Goal: Information Seeking & Learning: Learn about a topic

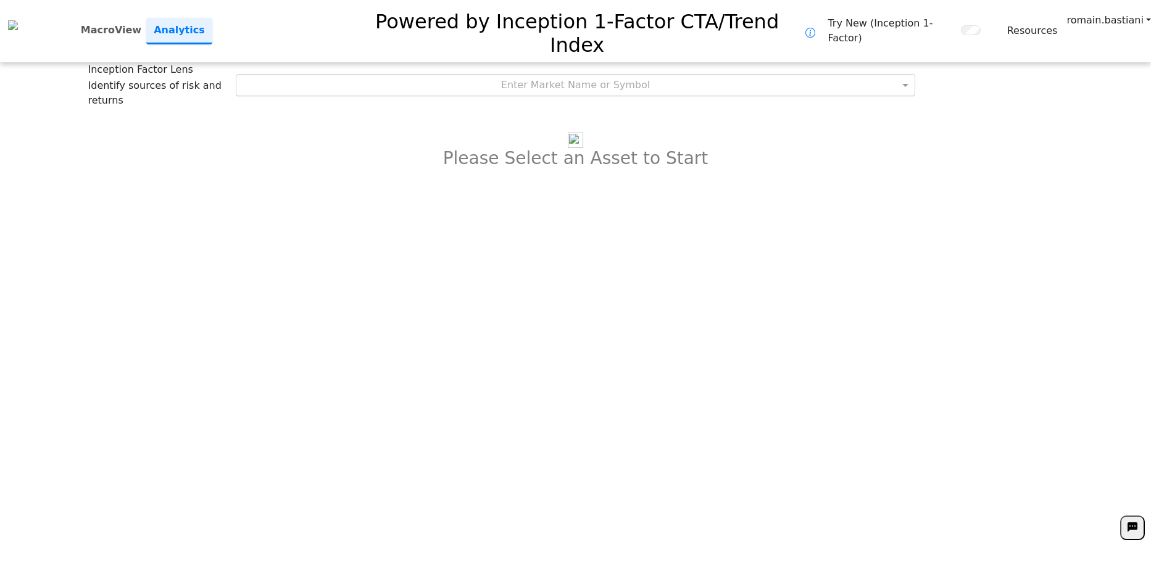
drag, startPoint x: 570, startPoint y: 39, endPoint x: 566, endPoint y: 46, distance: 8.3
click at [570, 75] on div "Enter Market Name or Symbol" at bounding box center [575, 85] width 678 height 21
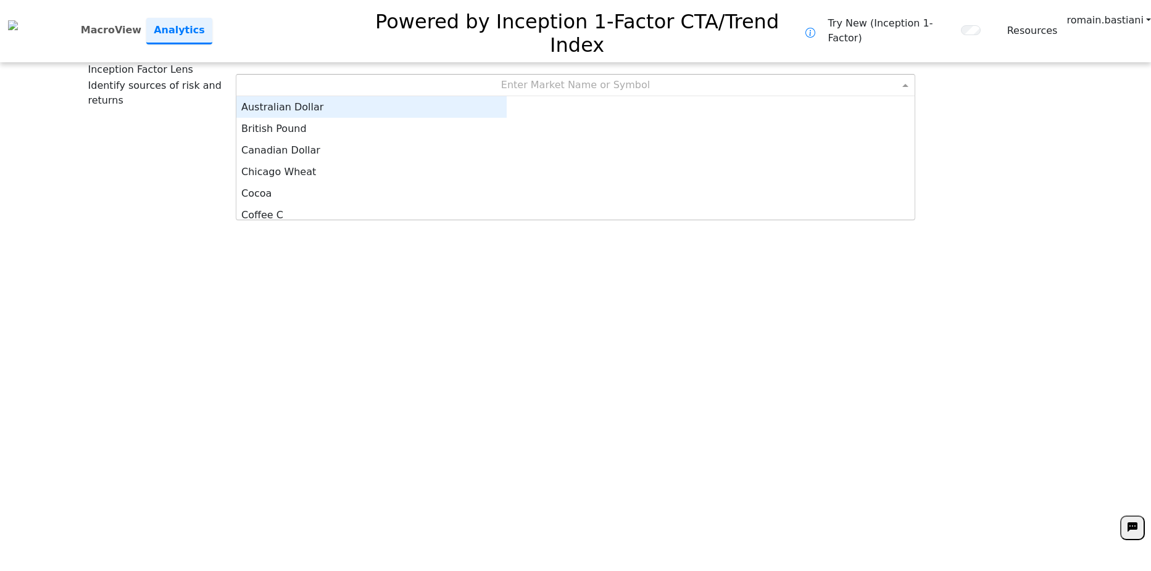
scroll to position [114, 261]
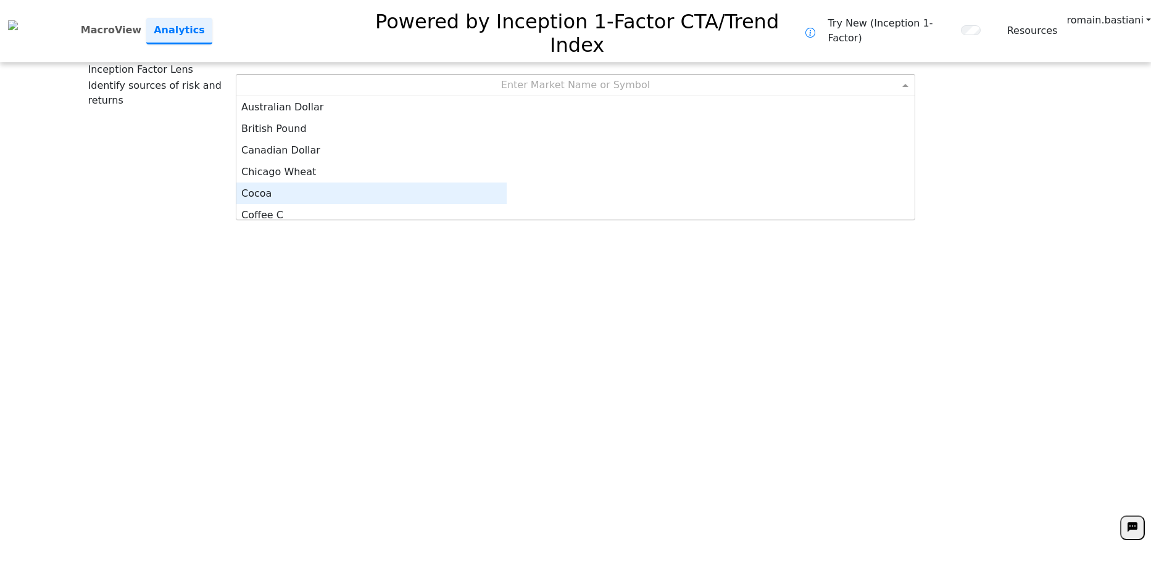
click at [507, 161] on div "Chicago Wheat" at bounding box center [371, 172] width 270 height 22
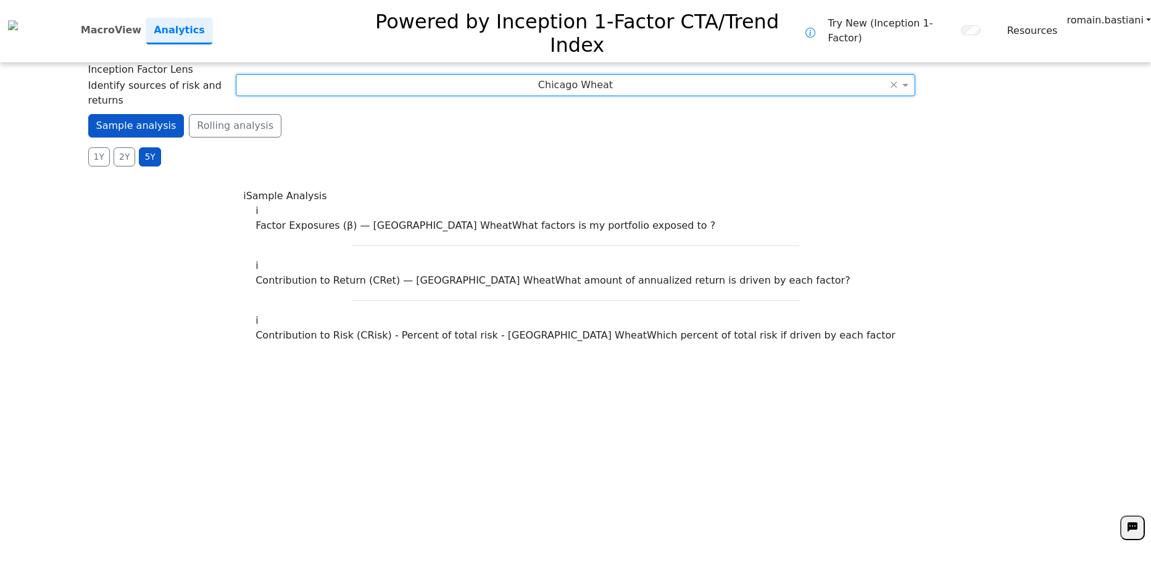
click at [811, 147] on div "1Y 2Y 5Y Daily Weekly Monthly" at bounding box center [575, 156] width 975 height 19
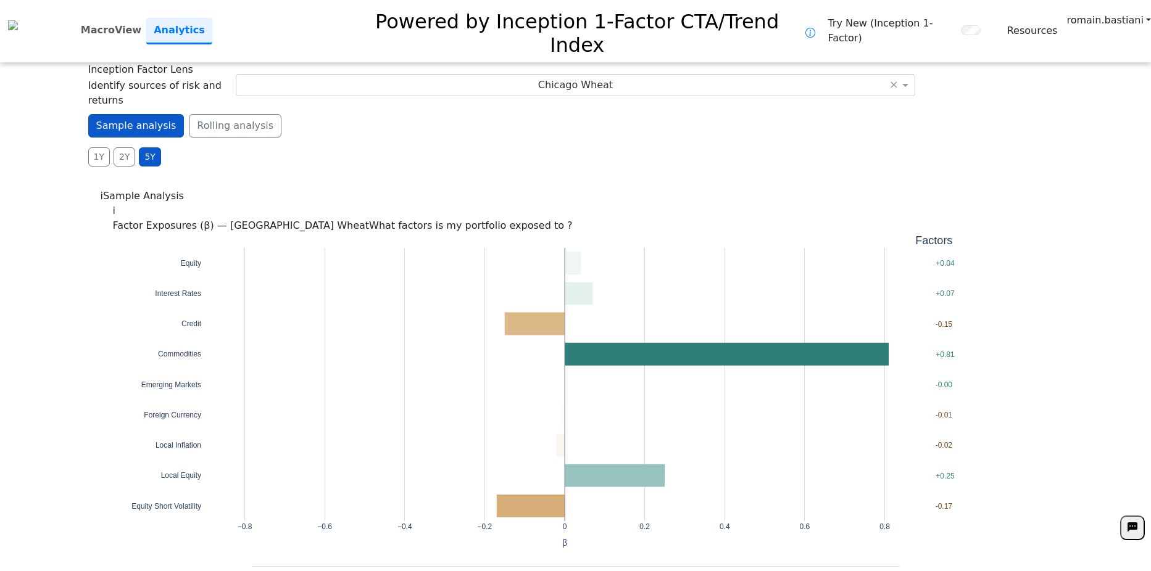
drag, startPoint x: 583, startPoint y: 124, endPoint x: 458, endPoint y: 122, distance: 124.1
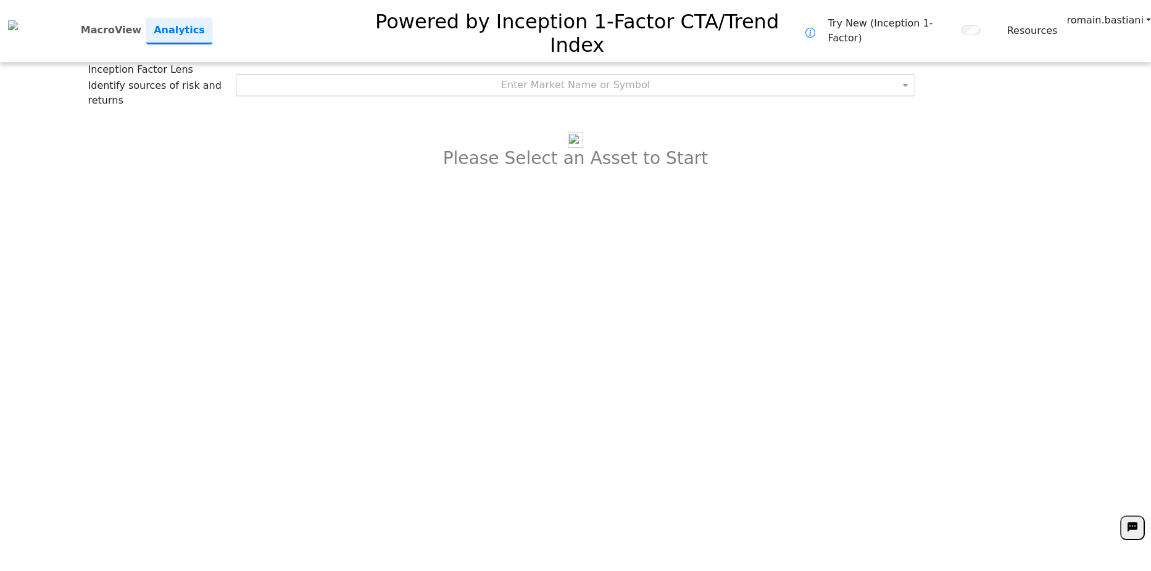
click at [562, 75] on div "Enter Market Name or Symbol" at bounding box center [575, 85] width 678 height 21
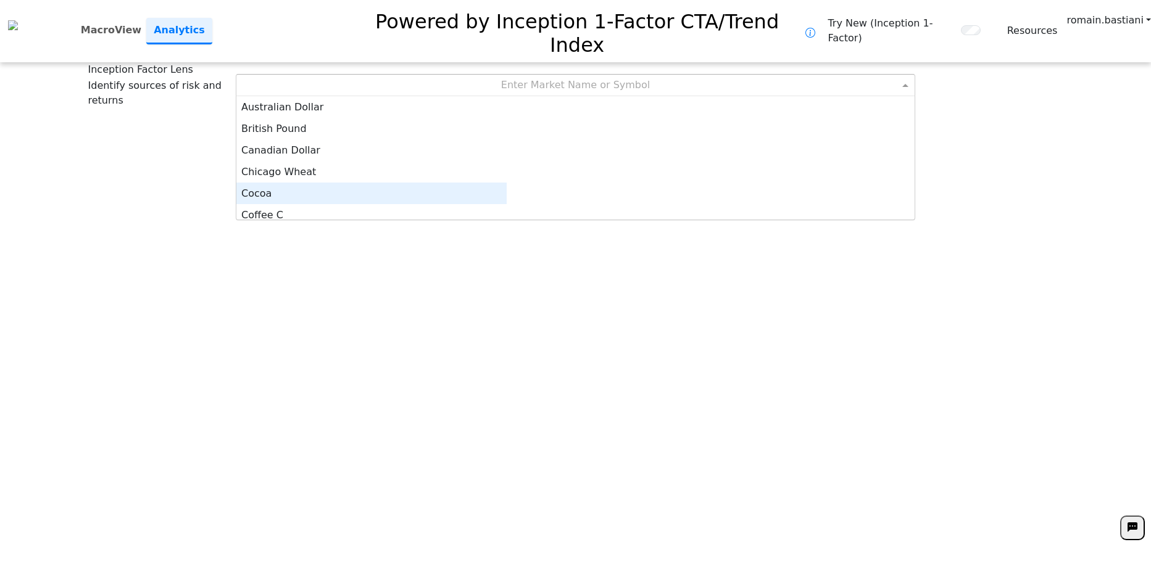
scroll to position [6, 0]
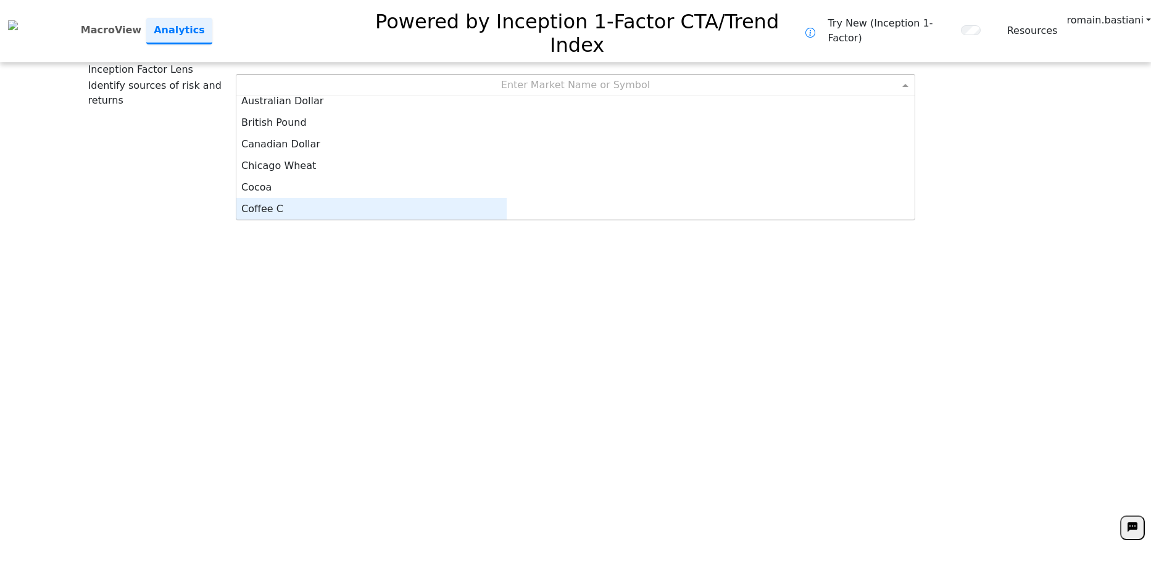
click at [473, 198] on div "Coffee C" at bounding box center [371, 209] width 270 height 22
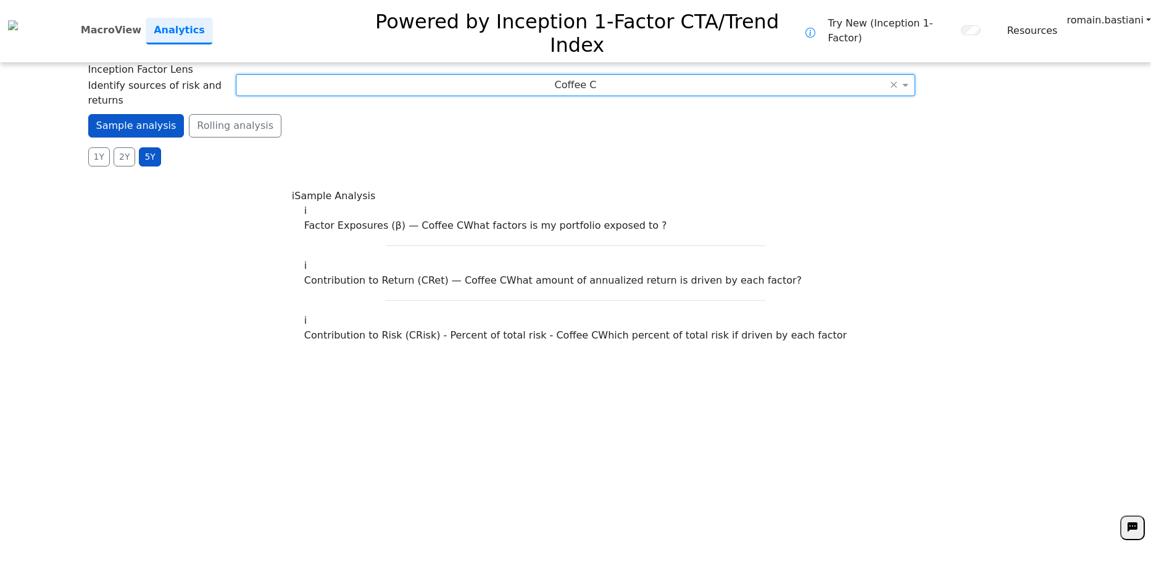
click at [375, 74] on div "Coffee C ×" at bounding box center [575, 85] width 679 height 22
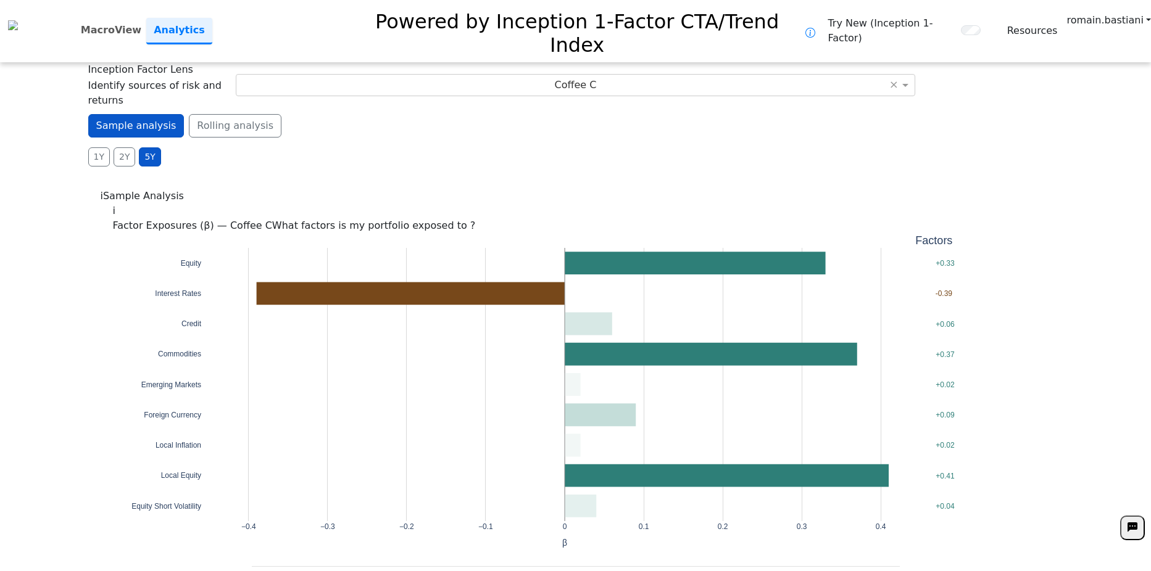
click at [347, 74] on div "Coffee C ×" at bounding box center [575, 85] width 679 height 22
drag, startPoint x: 347, startPoint y: 48, endPoint x: 334, endPoint y: 44, distance: 13.3
click at [334, 74] on div "Coffee C ×" at bounding box center [575, 85] width 679 height 22
drag, startPoint x: 415, startPoint y: 90, endPoint x: 346, endPoint y: 90, distance: 69.1
click at [346, 114] on div "Sample analysis Rolling analysis 1Y 2Y 5Y Daily Weekly Monthly" at bounding box center [575, 140] width 975 height 52
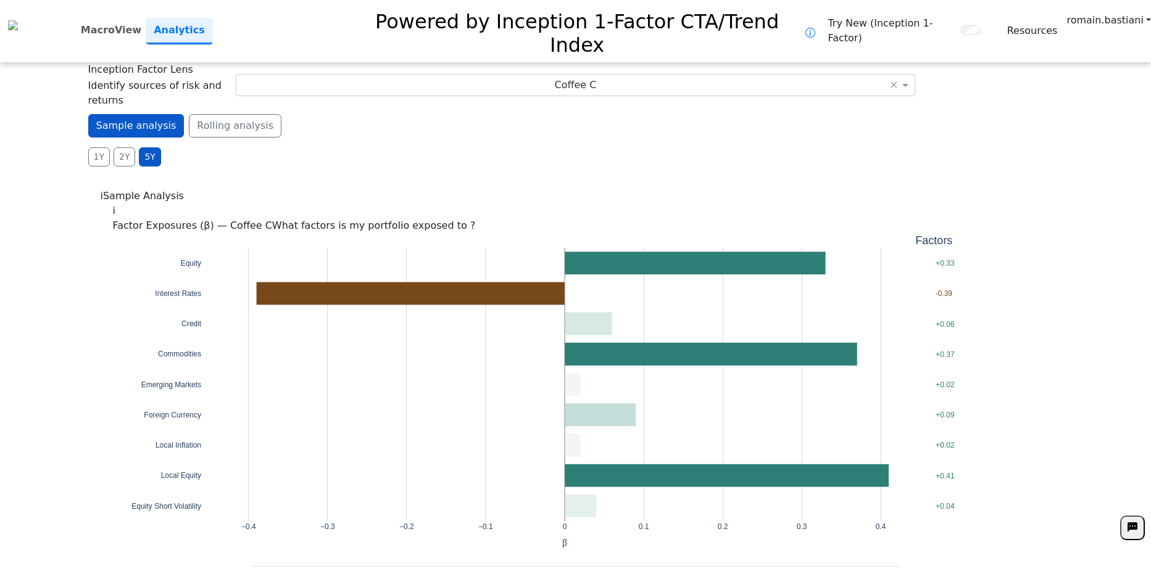
drag, startPoint x: 346, startPoint y: 90, endPoint x: 317, endPoint y: 89, distance: 29.6
click at [317, 114] on div "Sample analysis Rolling analysis 1Y 2Y 5Y Daily Weekly Monthly" at bounding box center [575, 140] width 975 height 52
click at [434, 147] on div "1Y 2Y 5Y Daily Weekly Monthly" at bounding box center [575, 156] width 975 height 19
drag, startPoint x: 434, startPoint y: 99, endPoint x: 355, endPoint y: 105, distance: 79.2
click at [355, 147] on div "1Y 2Y 5Y Daily Weekly Monthly" at bounding box center [575, 156] width 975 height 19
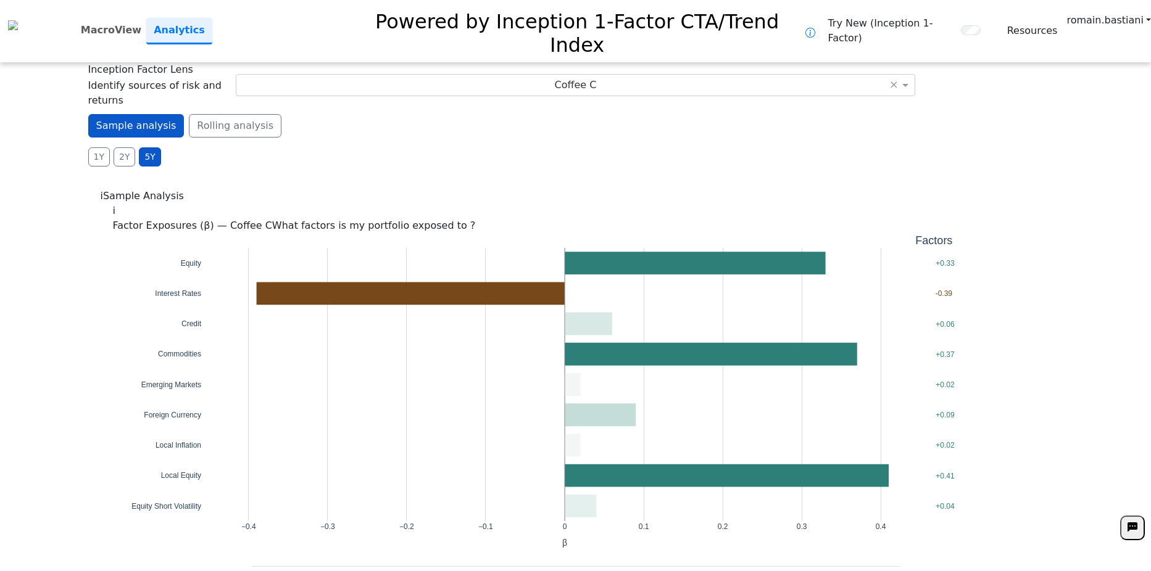
drag, startPoint x: 539, startPoint y: 80, endPoint x: 418, endPoint y: 88, distance: 121.8
click at [418, 114] on div "Sample analysis Rolling analysis 1Y 2Y 5Y Daily Weekly Monthly" at bounding box center [575, 140] width 975 height 52
drag, startPoint x: 417, startPoint y: 88, endPoint x: 373, endPoint y: 93, distance: 44.1
click at [373, 114] on div "Sample analysis Rolling analysis 1Y 2Y 5Y Daily Weekly Monthly" at bounding box center [575, 140] width 975 height 52
drag, startPoint x: 552, startPoint y: 81, endPoint x: 442, endPoint y: 92, distance: 110.4
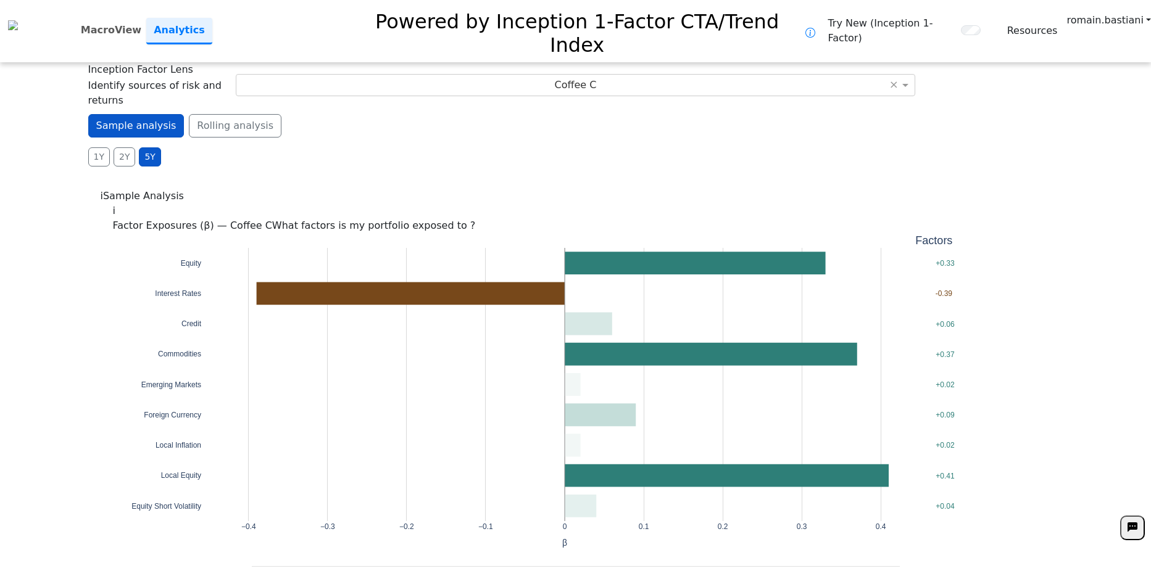
click at [442, 114] on div "Sample analysis Rolling analysis 1Y 2Y 5Y Daily Weekly Monthly" at bounding box center [575, 140] width 975 height 52
drag, startPoint x: 442, startPoint y: 92, endPoint x: 371, endPoint y: 106, distance: 71.6
click at [371, 147] on div "1Y 2Y 5Y Daily Weekly Monthly" at bounding box center [575, 156] width 975 height 19
drag, startPoint x: 671, startPoint y: 101, endPoint x: 526, endPoint y: 109, distance: 145.9
click at [526, 147] on div "1Y 2Y 5Y Daily Weekly Monthly" at bounding box center [575, 156] width 975 height 19
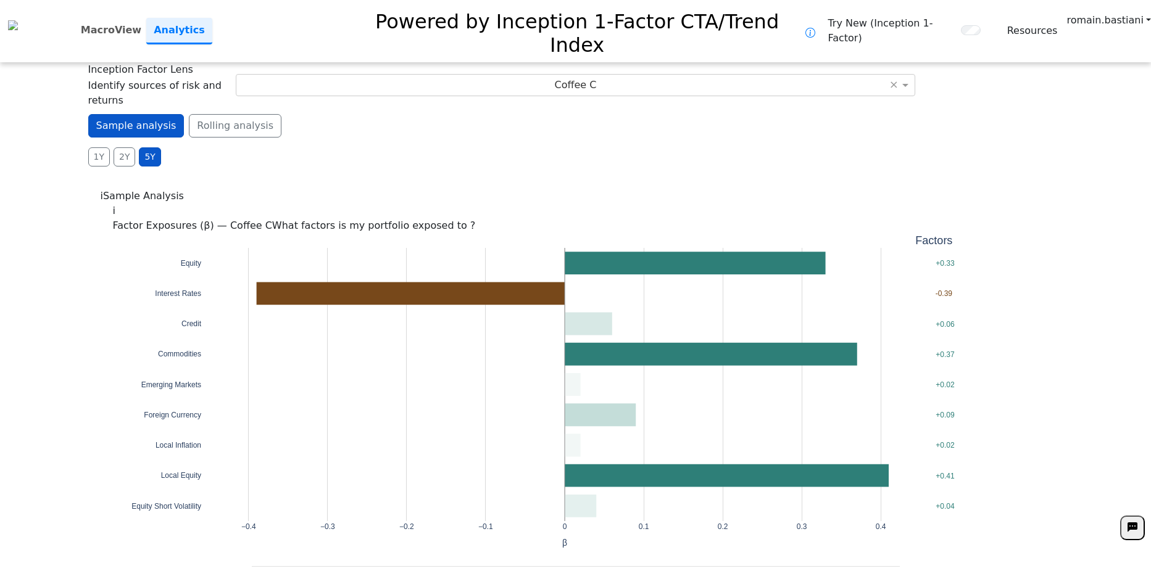
drag, startPoint x: 526, startPoint y: 109, endPoint x: 441, endPoint y: 116, distance: 84.8
click at [441, 116] on div "**********" at bounding box center [575, 285] width 1151 height 571
drag, startPoint x: 439, startPoint y: 116, endPoint x: 392, endPoint y: 117, distance: 47.5
click at [392, 117] on div "**********" at bounding box center [575, 285] width 1151 height 571
drag, startPoint x: 565, startPoint y: 96, endPoint x: 515, endPoint y: 94, distance: 50.0
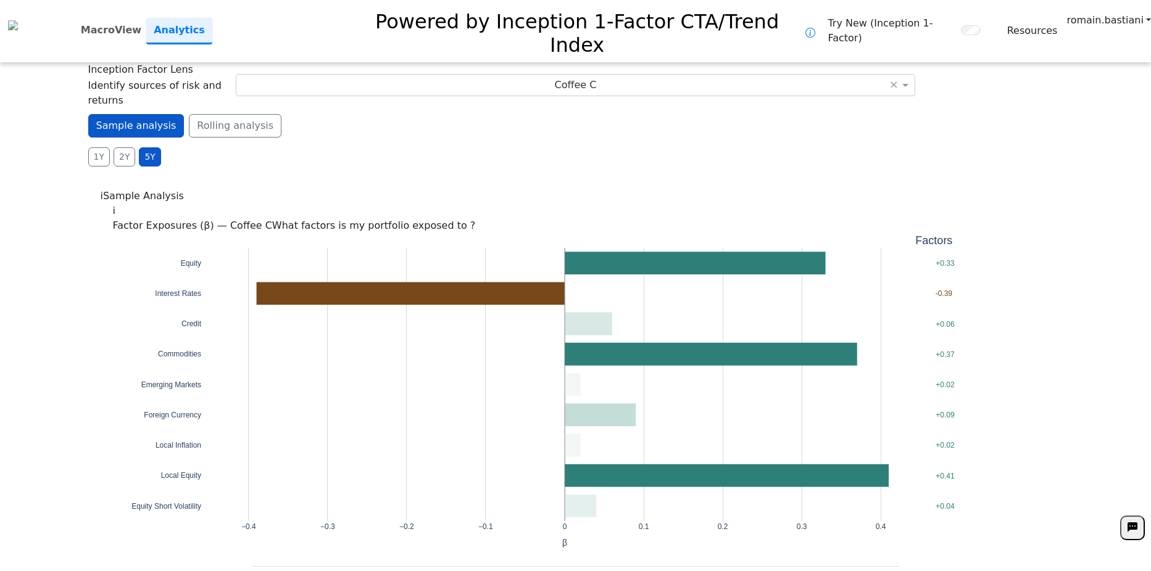
click at [515, 147] on div "1Y 2Y 5Y Daily Weekly Monthly" at bounding box center [575, 156] width 975 height 19
drag, startPoint x: 186, startPoint y: 11, endPoint x: 150, endPoint y: 7, distance: 36.7
drag, startPoint x: 784, startPoint y: 76, endPoint x: 605, endPoint y: 84, distance: 179.7
click at [605, 114] on div "Sample analysis Rolling analysis" at bounding box center [575, 125] width 975 height 23
drag, startPoint x: 605, startPoint y: 84, endPoint x: 458, endPoint y: 93, distance: 147.2
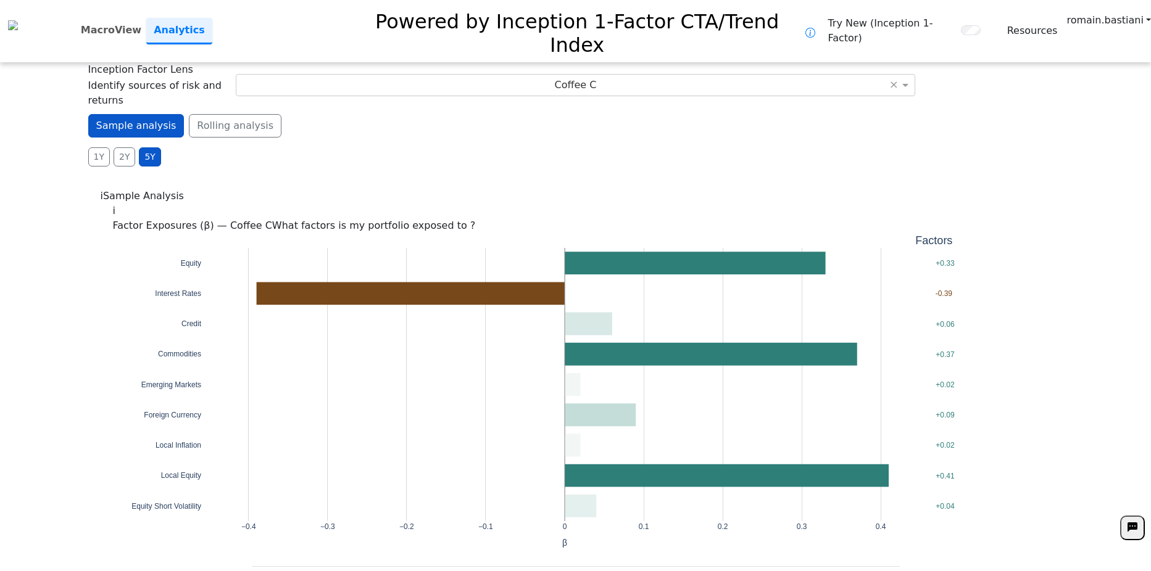
click at [466, 147] on div "1Y 2Y 5Y Daily Weekly Monthly" at bounding box center [575, 156] width 975 height 19
drag, startPoint x: 686, startPoint y: 104, endPoint x: 618, endPoint y: 98, distance: 68.2
click at [618, 147] on div "1Y 2Y 5Y Daily Weekly Monthly" at bounding box center [575, 156] width 975 height 19
drag, startPoint x: 600, startPoint y: 107, endPoint x: 495, endPoint y: 108, distance: 105.5
click at [495, 147] on div "1Y 2Y 5Y Daily Weekly Monthly" at bounding box center [575, 156] width 975 height 19
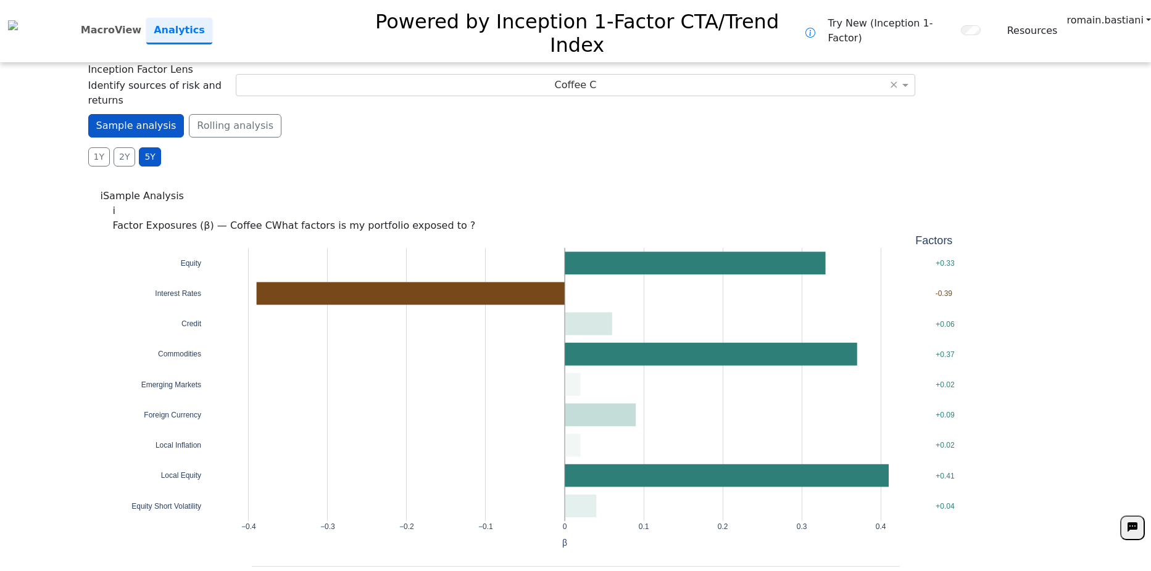
drag, startPoint x: 495, startPoint y: 108, endPoint x: 488, endPoint y: 107, distance: 6.8
drag, startPoint x: 488, startPoint y: 107, endPoint x: 390, endPoint y: 114, distance: 98.3
click at [391, 114] on div "**********" at bounding box center [575, 285] width 1151 height 571
drag, startPoint x: 382, startPoint y: 113, endPoint x: 325, endPoint y: 109, distance: 56.9
click at [326, 147] on div "1Y 2Y 5Y Daily Weekly Monthly" at bounding box center [575, 156] width 975 height 19
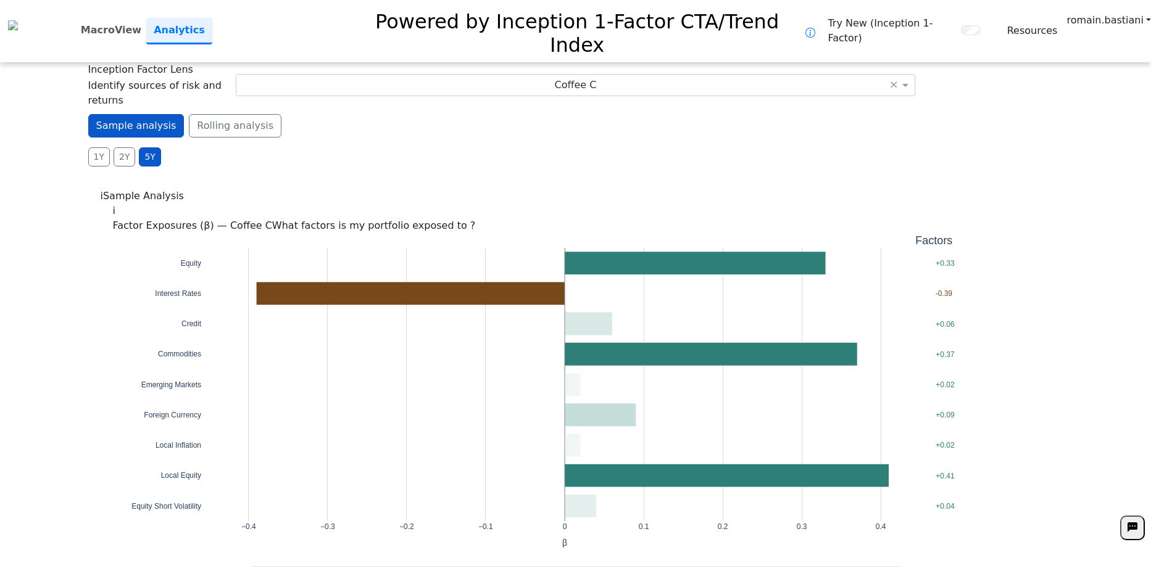
click at [1076, 262] on div "**********" at bounding box center [575, 285] width 1151 height 571
drag, startPoint x: 371, startPoint y: 96, endPoint x: 302, endPoint y: 99, distance: 69.8
click at [302, 147] on div "1Y 2Y 5Y Daily Weekly Monthly" at bounding box center [575, 156] width 975 height 19
drag, startPoint x: 302, startPoint y: 99, endPoint x: 260, endPoint y: 104, distance: 42.2
click at [260, 147] on div "1Y 2Y 5Y Daily Weekly Monthly" at bounding box center [575, 156] width 975 height 19
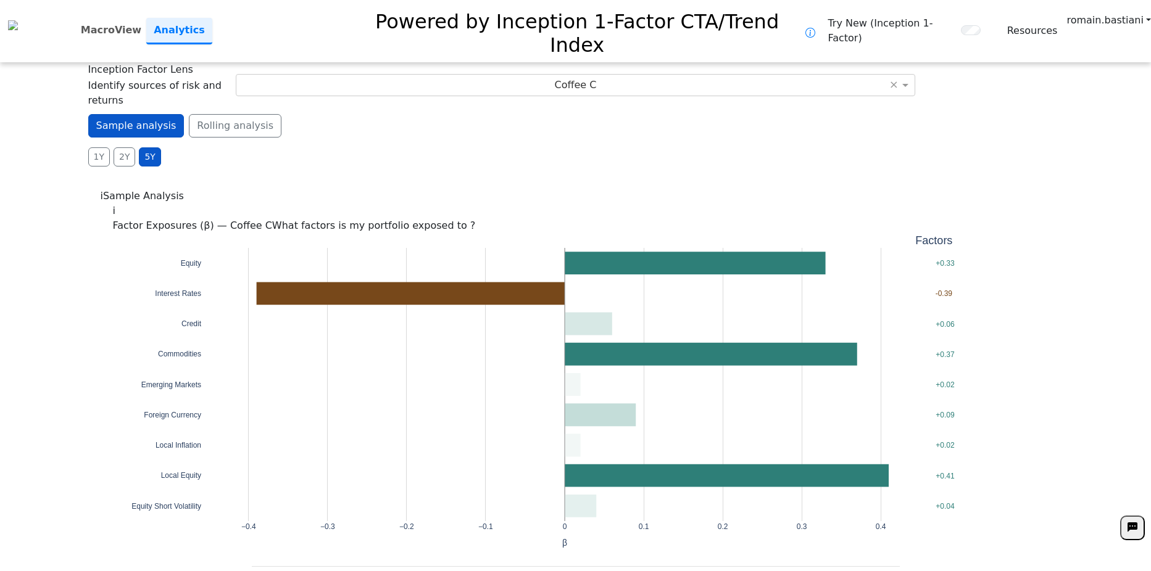
drag, startPoint x: 260, startPoint y: 104, endPoint x: 193, endPoint y: 117, distance: 68.5
click at [197, 117] on div "**********" at bounding box center [575, 285] width 1151 height 571
drag, startPoint x: 729, startPoint y: 118, endPoint x: 631, endPoint y: 118, distance: 98.1
click at [631, 118] on div "**********" at bounding box center [575, 285] width 1151 height 571
drag, startPoint x: 631, startPoint y: 118, endPoint x: 589, endPoint y: 110, distance: 42.7
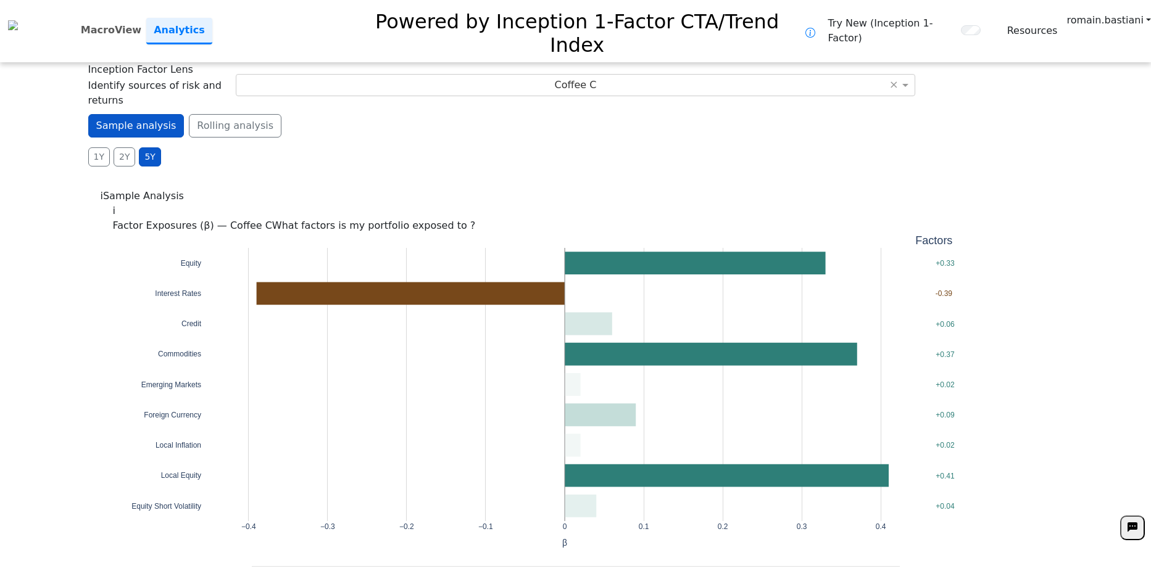
click at [590, 147] on div "1Y 2Y 5Y Daily Weekly Monthly" at bounding box center [575, 156] width 975 height 19
